Goal: Task Accomplishment & Management: Manage account settings

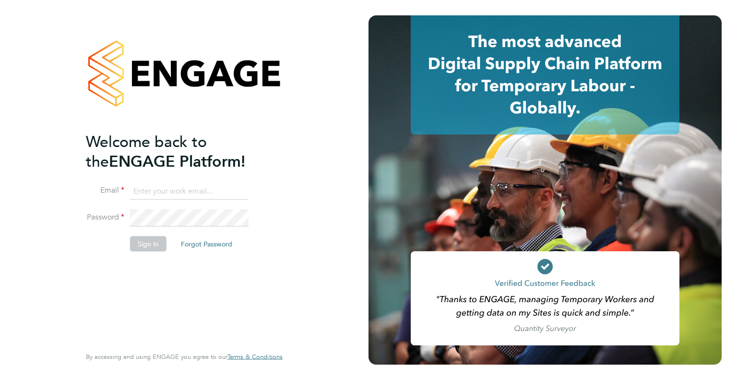
type input "james.williams@wates.co.uk"
click at [128, 299] on div "Welcome back to the ENGAGE Platform! Email james.williams@wates.co.uk Password …" at bounding box center [179, 238] width 187 height 213
click at [155, 241] on button "Sign In" at bounding box center [148, 243] width 36 height 15
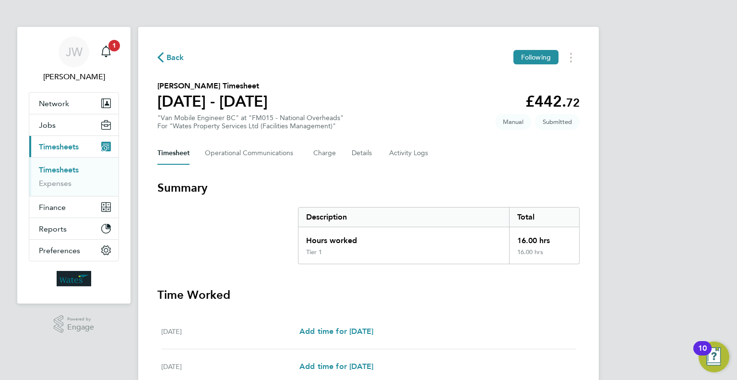
drag, startPoint x: 653, startPoint y: 168, endPoint x: 610, endPoint y: 104, distance: 77.4
click at [610, 104] on div "JW James Williams Notifications 1 Applications: Network Sites Workers Jobs Posi…" at bounding box center [368, 333] width 737 height 667
click at [591, 173] on div "Back Following Vin Mepani's Timesheet 23 - 29 Aug 2025 £442. 72 "Van Mobile Eng…" at bounding box center [368, 339] width 461 height 625
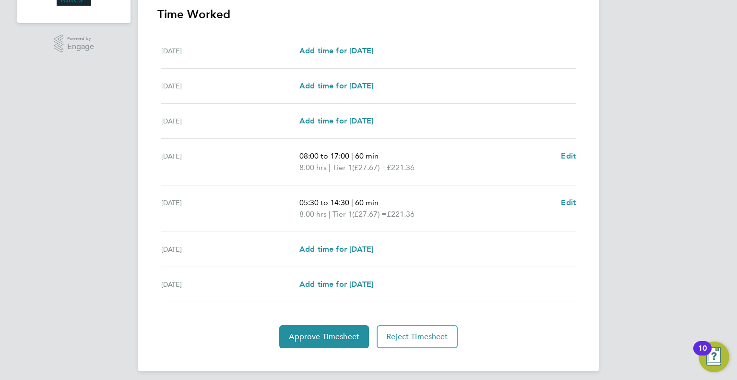
scroll to position [286, 0]
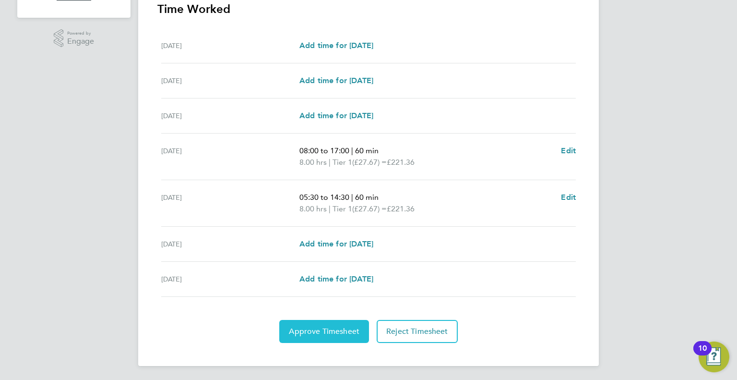
click at [308, 323] on button "Approve Timesheet" at bounding box center [324, 331] width 90 height 23
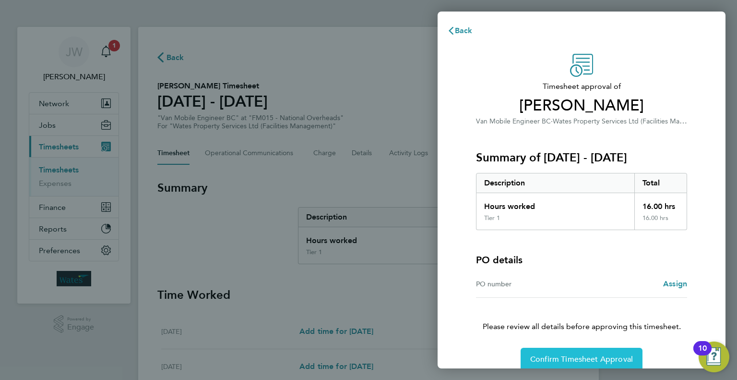
click at [565, 359] on span "Confirm Timesheet Approval" at bounding box center [581, 359] width 103 height 10
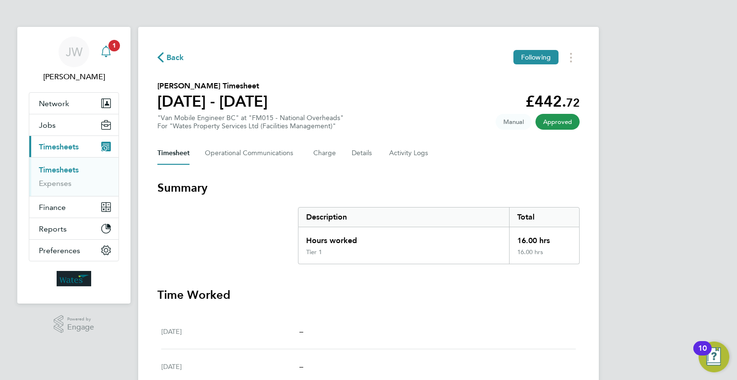
click at [108, 54] on icon "Main navigation" at bounding box center [106, 52] width 12 height 12
